Goal: Information Seeking & Learning: Find specific page/section

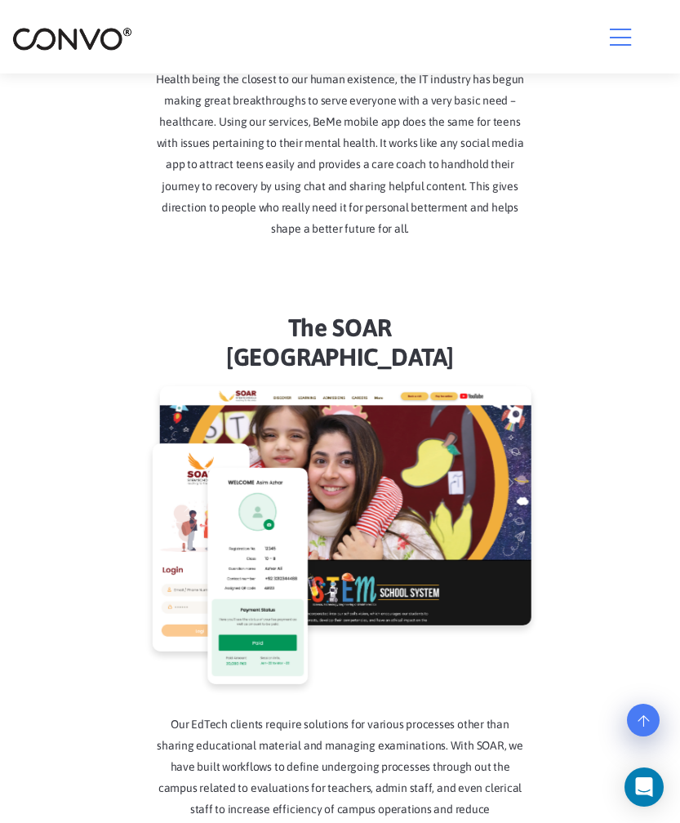
scroll to position [3349, 0]
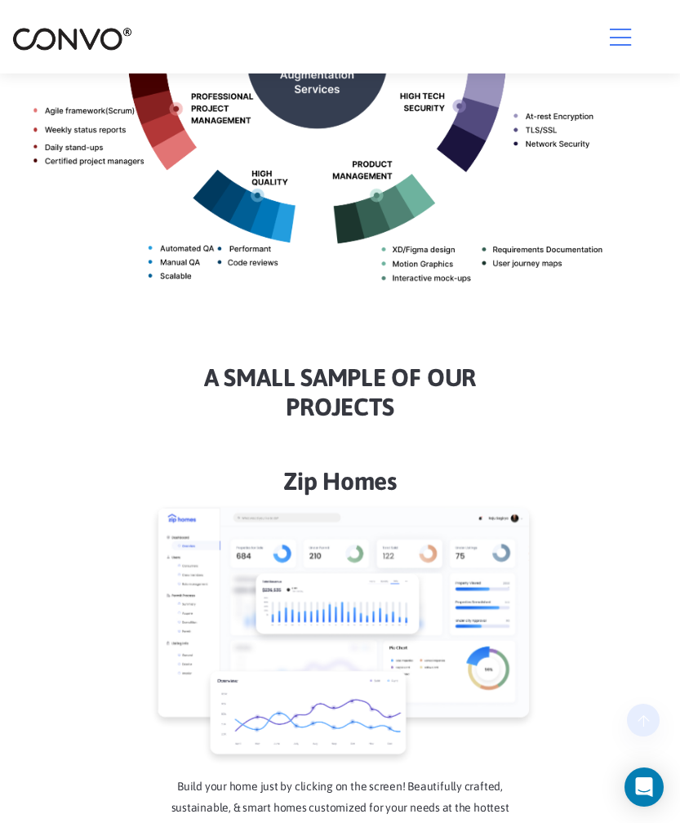
scroll to position [922, 0]
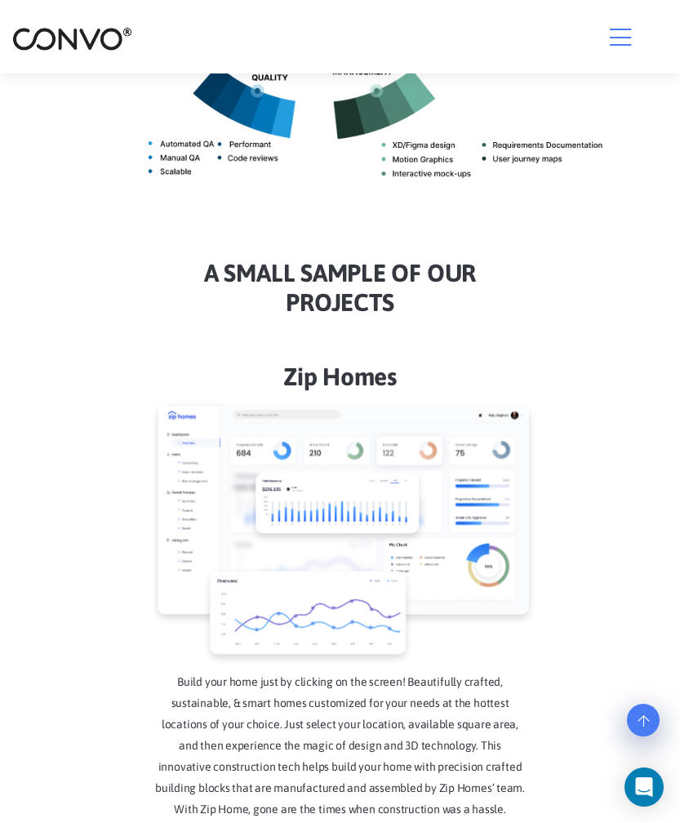
click at [193, 322] on h2 "a Small sample of our projects" at bounding box center [339, 293] width 655 height 71
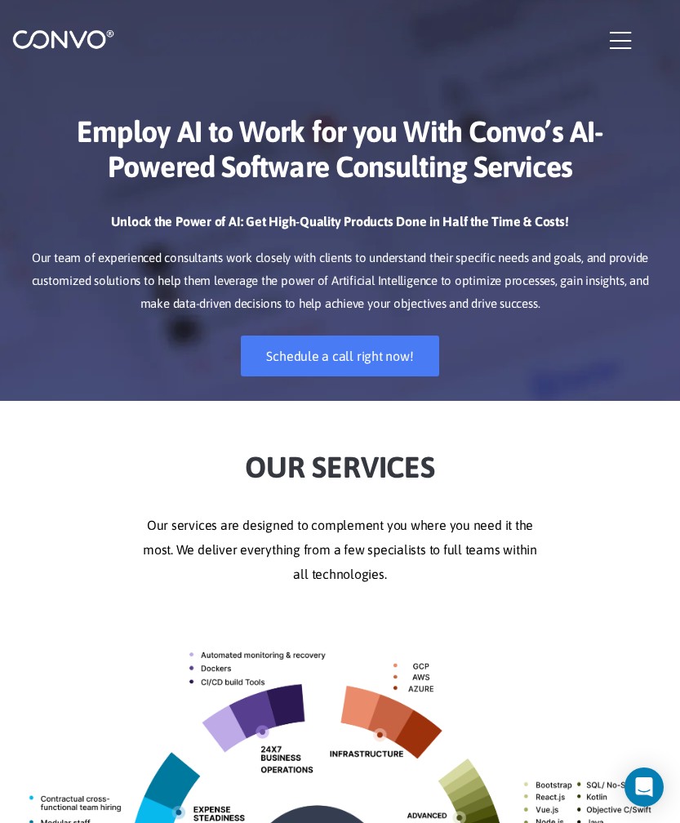
click at [604, 50] on div at bounding box center [339, 40] width 655 height 33
click at [607, 49] on div at bounding box center [339, 40] width 655 height 33
click at [619, 42] on icon "button" at bounding box center [620, 41] width 21 height 24
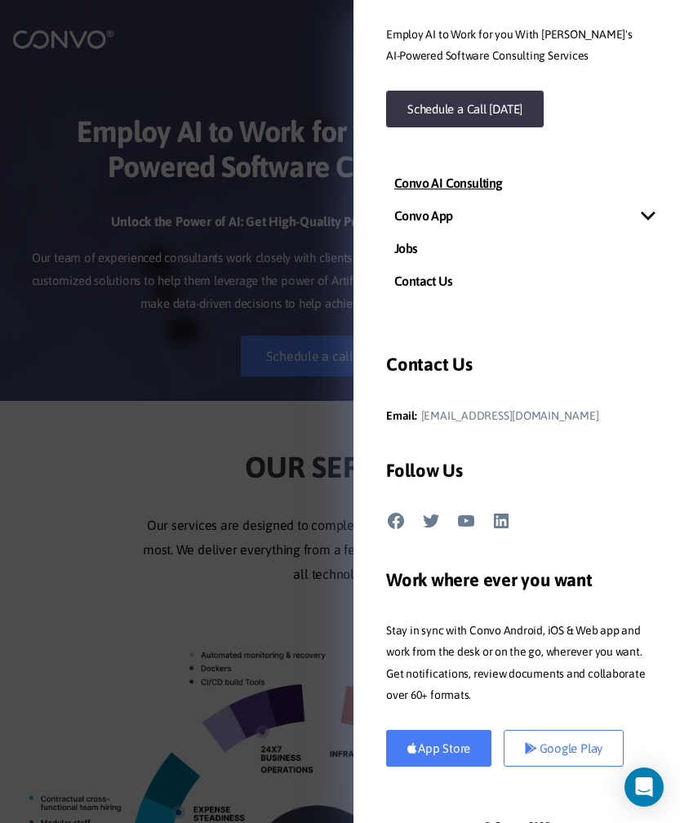
scroll to position [251, 0]
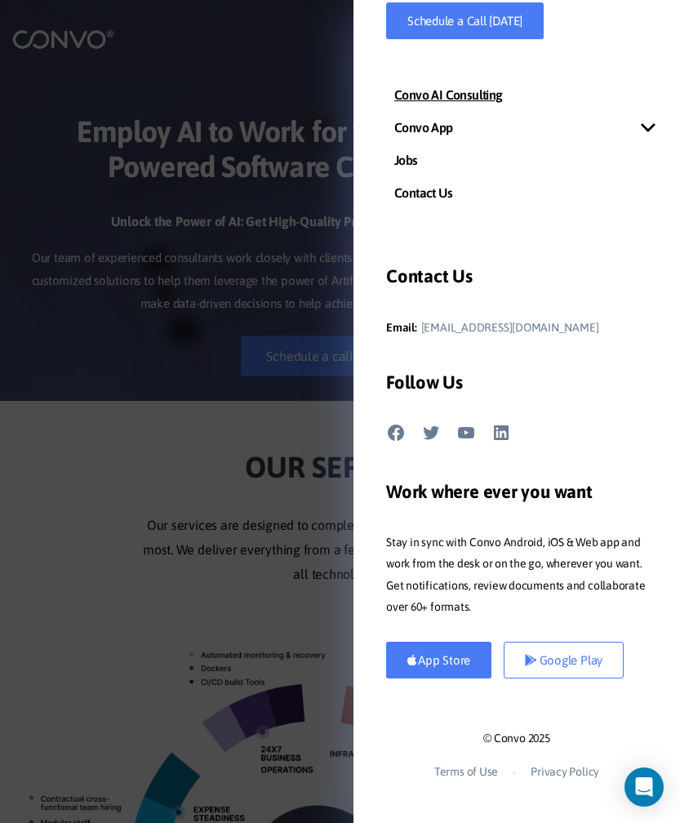
click at [271, 406] on div at bounding box center [340, 411] width 680 height 823
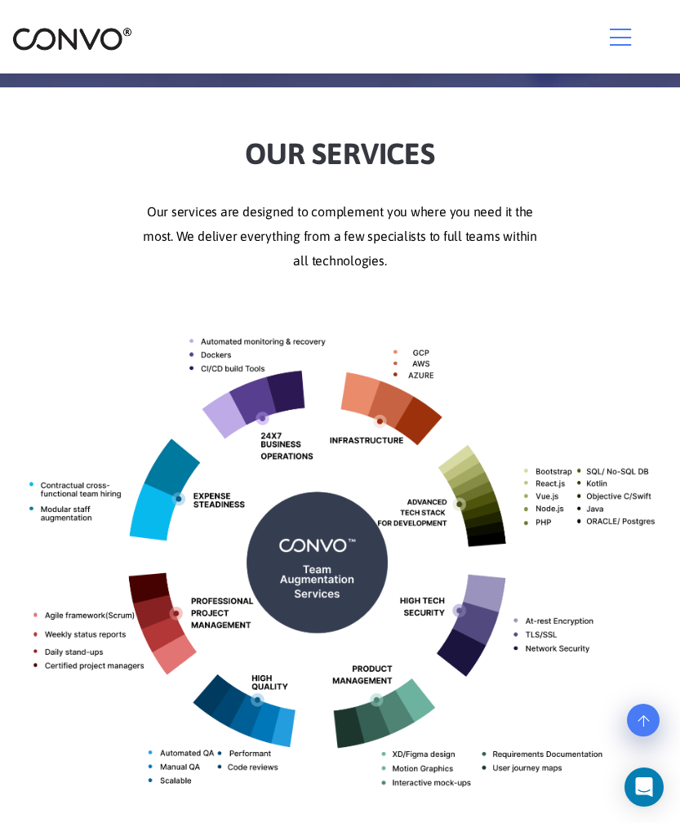
scroll to position [261, 0]
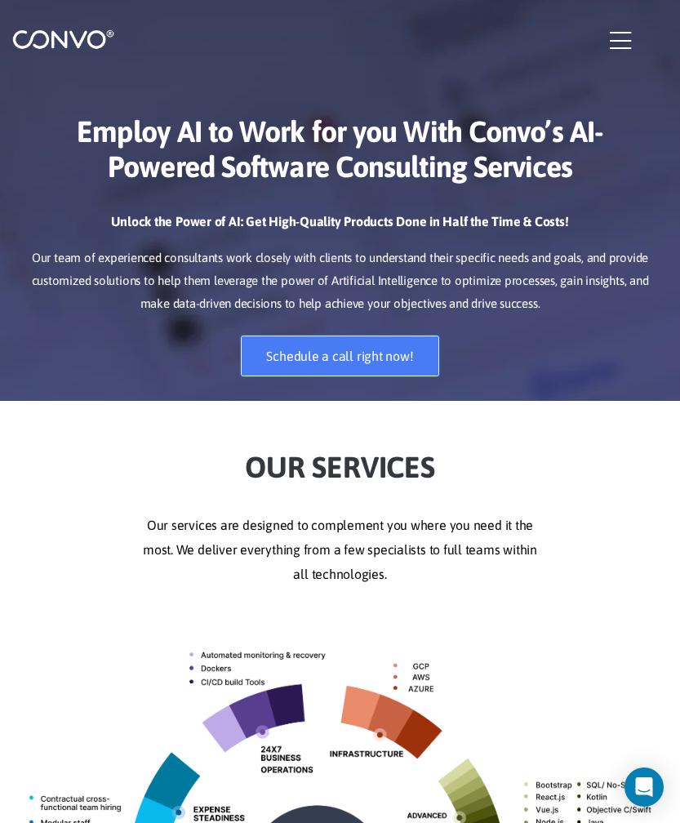
click at [282, 366] on link "Schedule a call right now!" at bounding box center [340, 355] width 198 height 41
click at [37, 42] on img at bounding box center [63, 39] width 102 height 21
click at [646, 787] on icon "Open Intercom Messenger" at bounding box center [643, 786] width 19 height 21
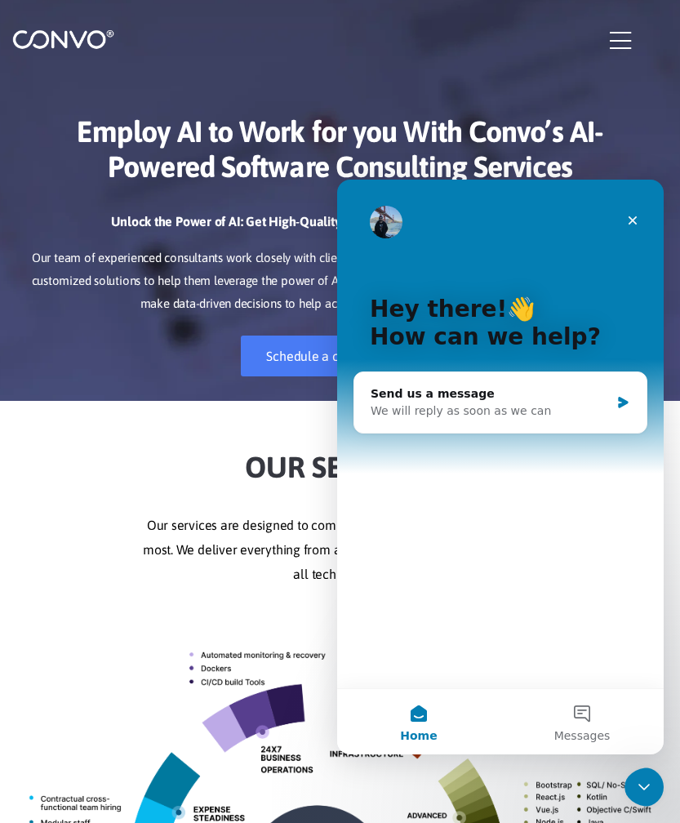
click at [455, 718] on button "Home" at bounding box center [418, 721] width 163 height 65
click at [436, 724] on button "Home" at bounding box center [418, 721] width 163 height 65
click at [627, 221] on icon "Close" at bounding box center [632, 220] width 13 height 13
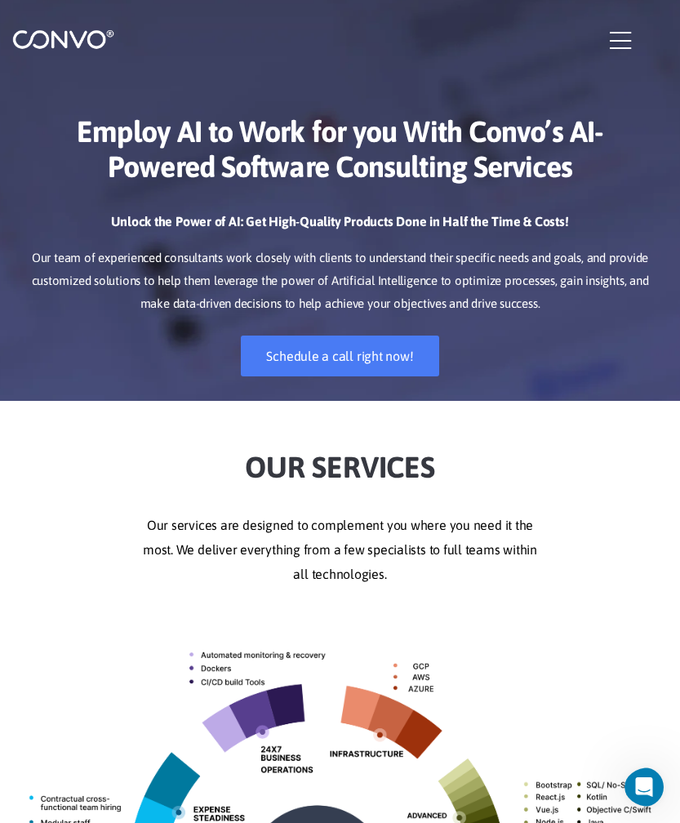
click at [615, 29] on icon "button" at bounding box center [620, 41] width 21 height 24
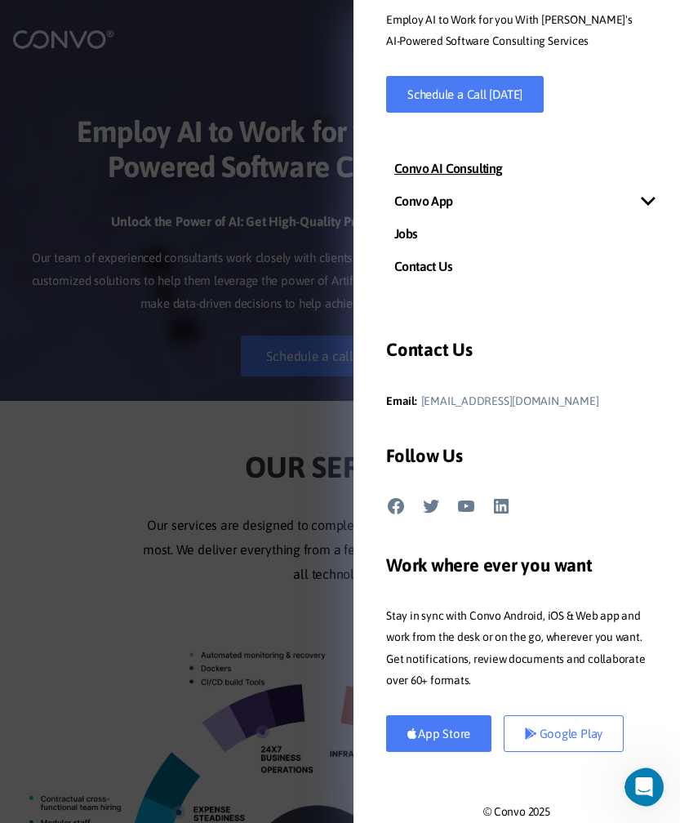
scroll to position [251, 0]
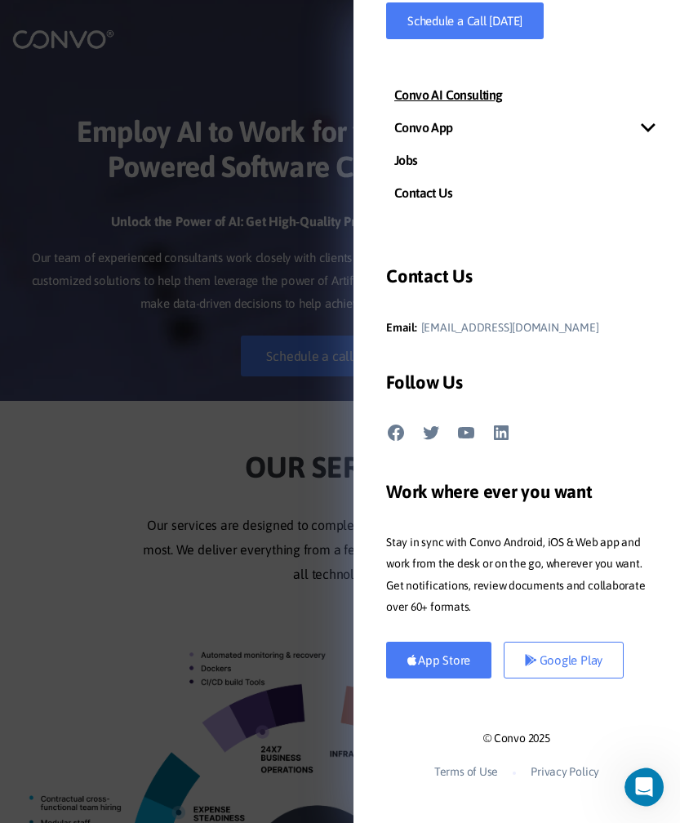
click at [187, 437] on div at bounding box center [340, 411] width 680 height 823
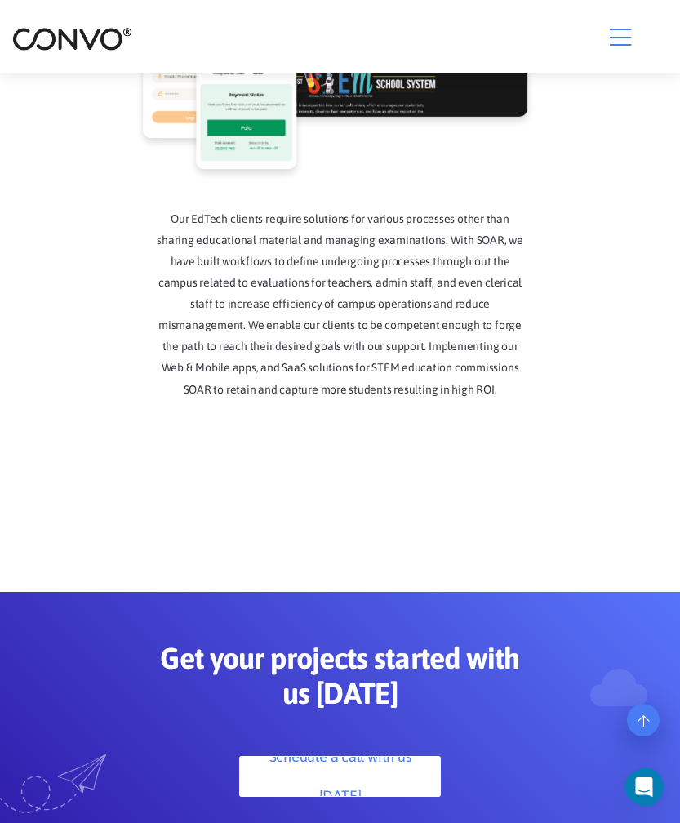
scroll to position [2246, 0]
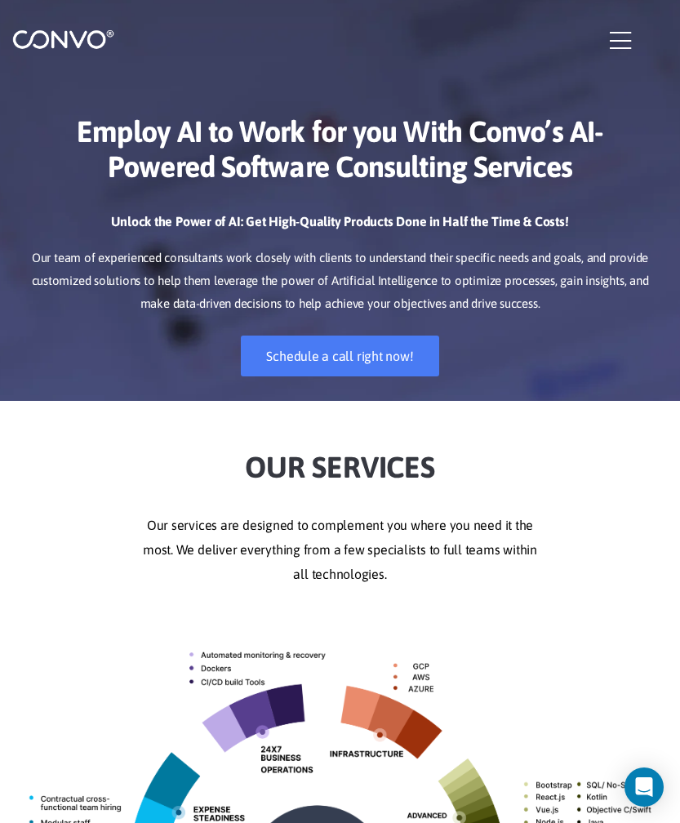
click at [625, 40] on icon "button" at bounding box center [620, 41] width 21 height 24
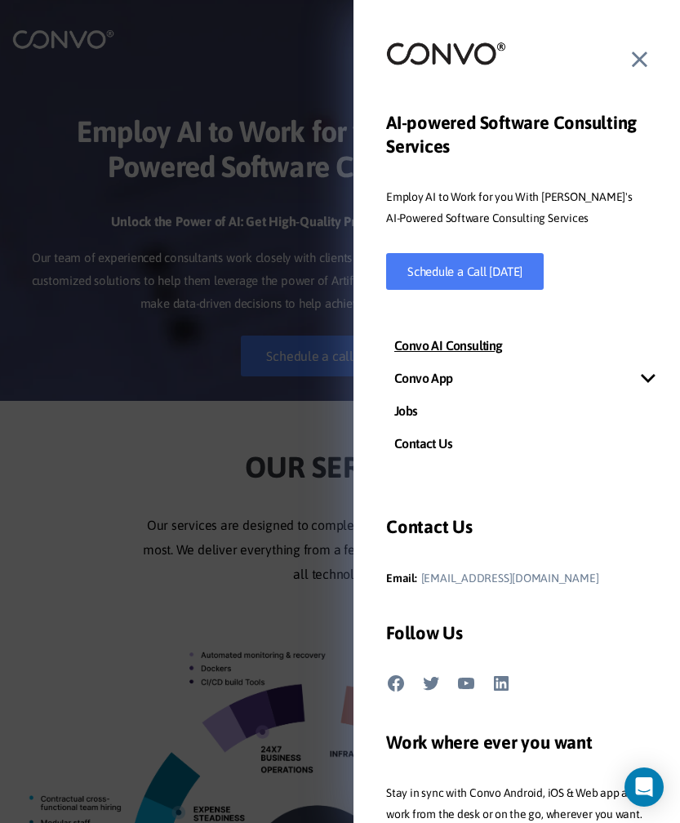
click at [625, 41] on div at bounding box center [516, 60] width 261 height 38
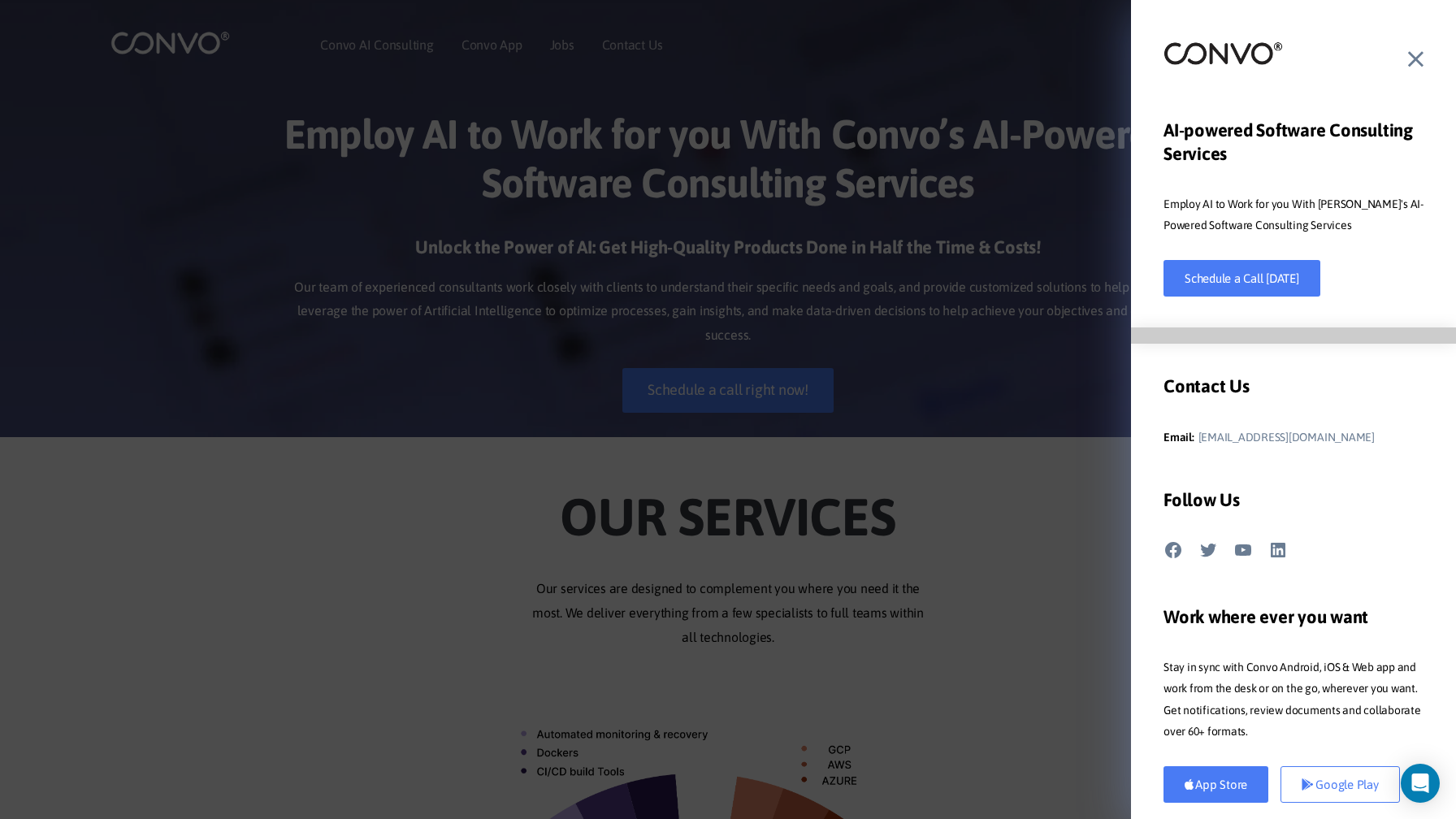
click at [676, 84] on div "AI-powered Software Consulting Services Employ AI to Work for you With Convo's …" at bounding box center [1293, 409] width 324 height 819
click at [676, 53] on icon at bounding box center [1415, 59] width 16 height 24
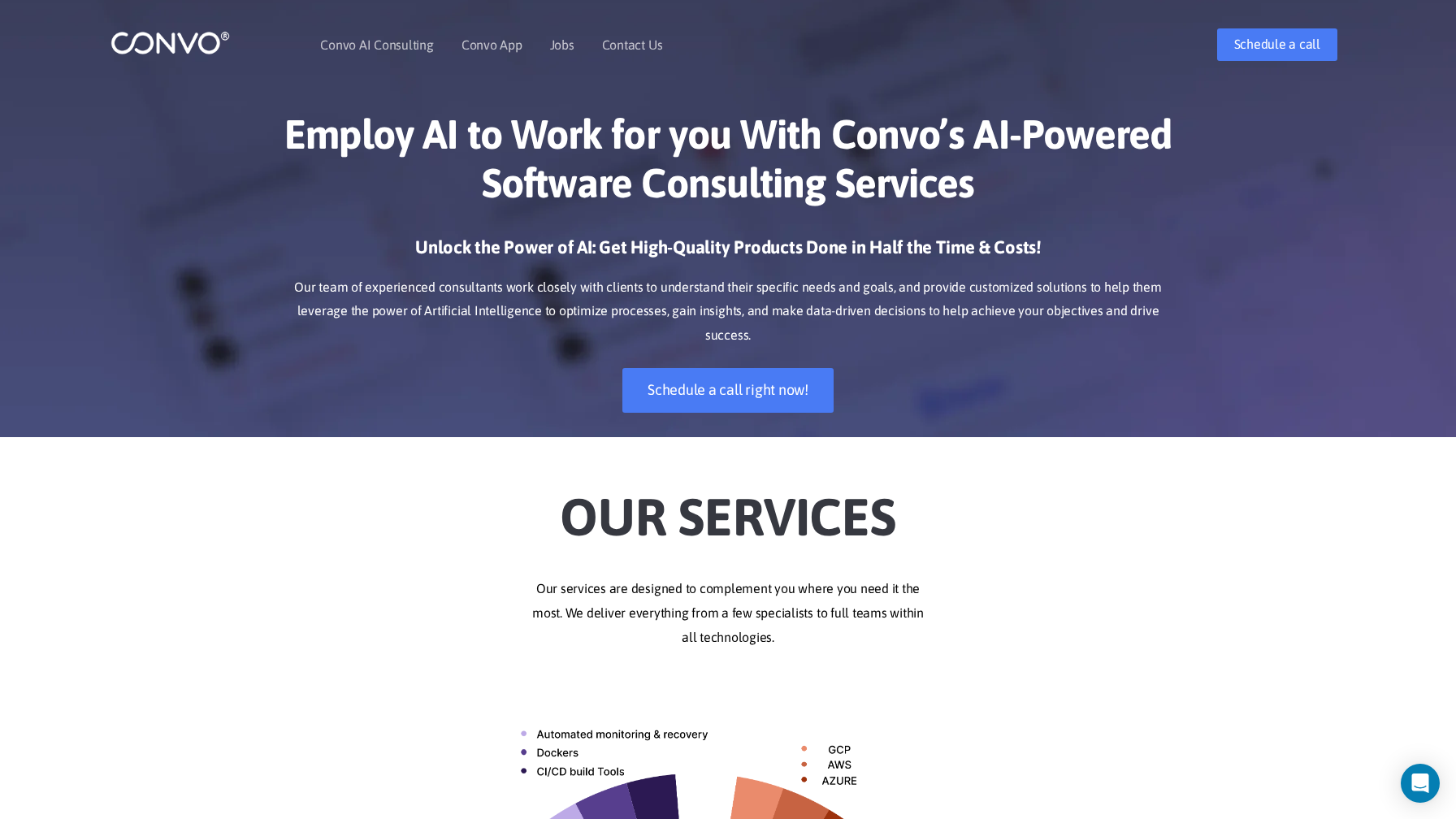
click at [579, 46] on ul "Convo AI Consulting Convo App Convo App Features Jobs Contact Us" at bounding box center [492, 45] width 342 height 70
click at [572, 49] on link "Jobs" at bounding box center [562, 44] width 24 height 13
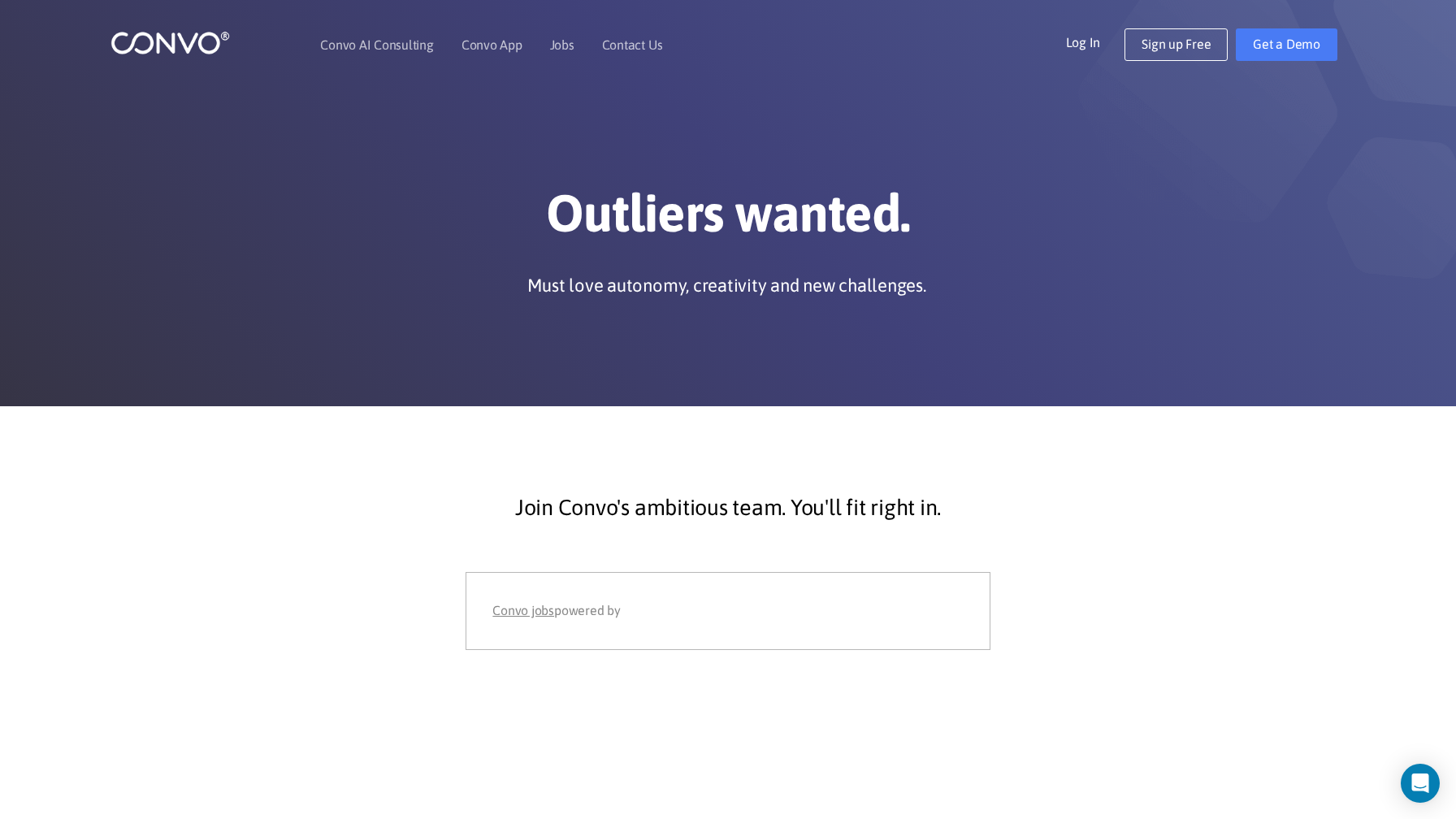
click at [1062, 26] on div "Convo AI Consulting Convo App Convo App Features Jobs Contact Us Log In Get a D…" at bounding box center [728, 45] width 1259 height 70
click at [1069, 29] on link "Log In" at bounding box center [1096, 42] width 60 height 26
